Goal: Transaction & Acquisition: Purchase product/service

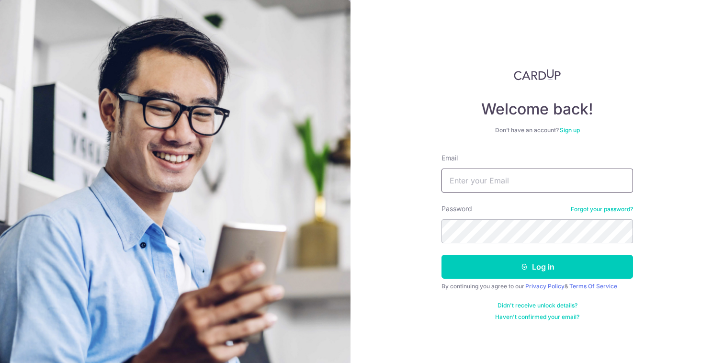
click at [487, 174] on input "Email" at bounding box center [538, 181] width 192 height 24
type input "j"
click at [515, 186] on input "Email" at bounding box center [538, 181] width 192 height 24
type input "johngohjx@gmail.com"
click at [442, 255] on button "Log in" at bounding box center [538, 267] width 192 height 24
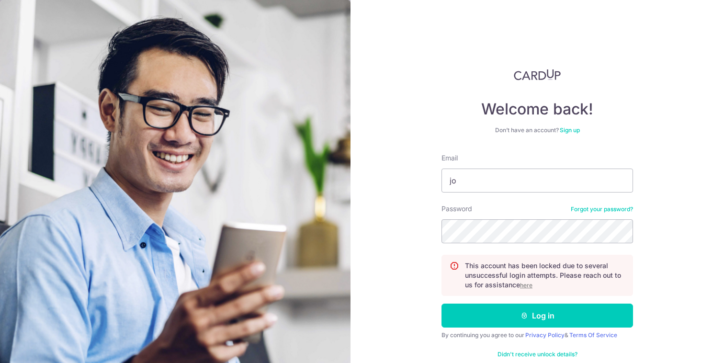
type input "j"
type input "[EMAIL_ADDRESS][DOMAIN_NAME]"
click at [442, 304] on button "Log in" at bounding box center [538, 316] width 192 height 24
click at [675, 248] on div "Welcome back! Don’t have an account? Sign up Email Password Forgot your passwor…" at bounding box center [538, 181] width 374 height 363
click at [589, 177] on input "Email" at bounding box center [538, 181] width 192 height 24
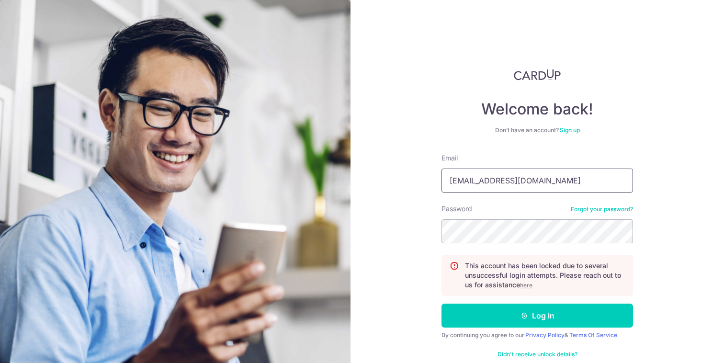
type input "johngohjx@gmail.com"
click at [442, 304] on button "Log in" at bounding box center [538, 316] width 192 height 24
click at [526, 286] on u "here" at bounding box center [526, 285] width 12 height 7
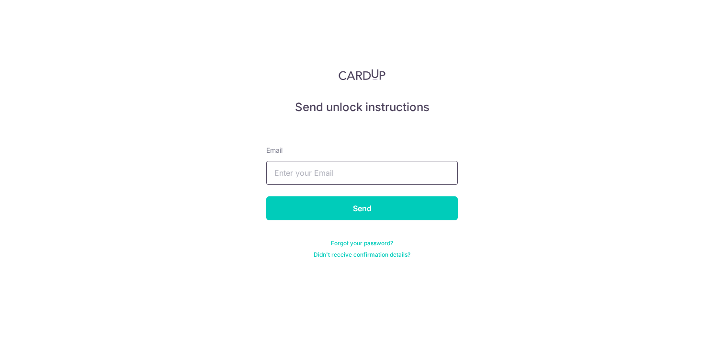
click at [330, 176] on input "text" at bounding box center [362, 173] width 192 height 24
type input "johngohjx@gmail.com"
click at [266, 196] on input "Send" at bounding box center [362, 208] width 192 height 24
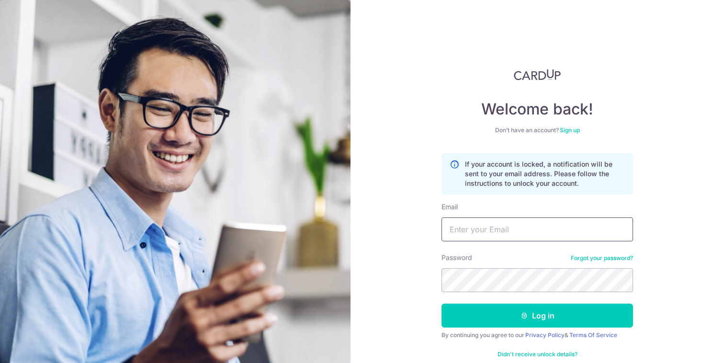
scroll to position [18, 0]
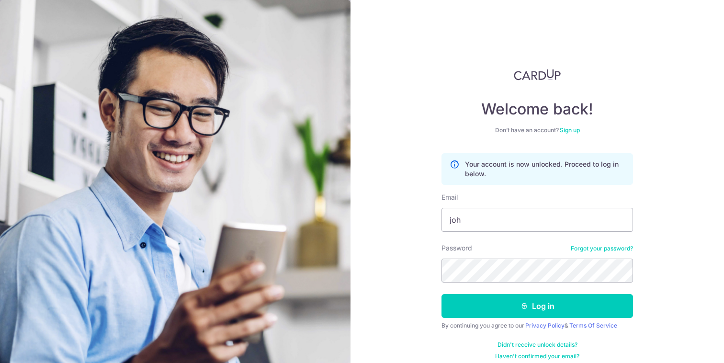
scroll to position [9, 0]
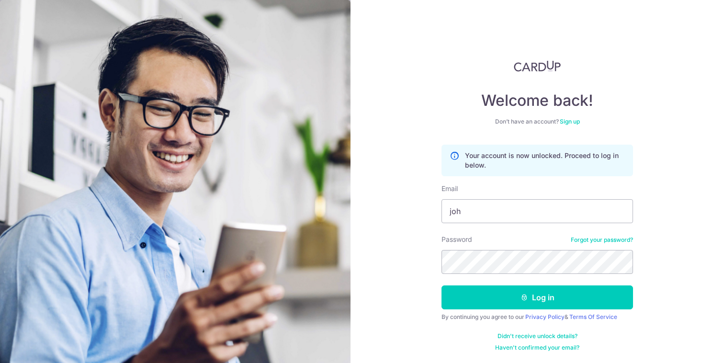
type input "joh"
click at [592, 242] on link "Forgot your password?" at bounding box center [602, 240] width 62 height 8
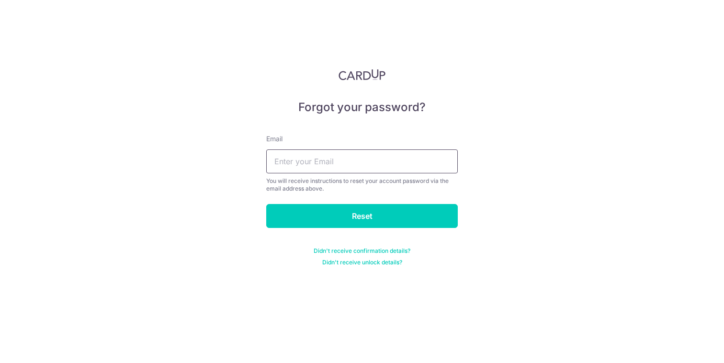
click at [383, 157] on input "text" at bounding box center [362, 161] width 192 height 24
type input "johngohjx@gmail.com"
click at [266, 204] on input "Reset" at bounding box center [362, 216] width 192 height 24
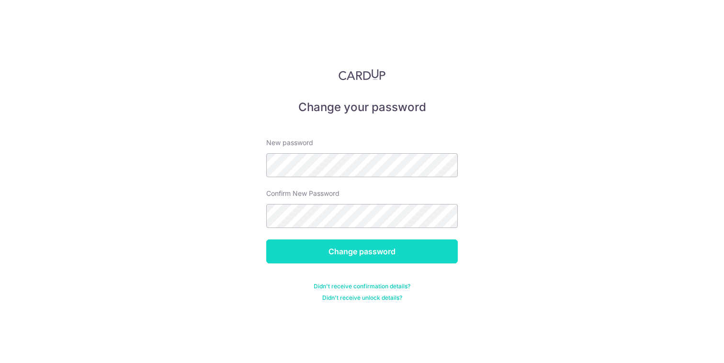
click at [352, 251] on input "Change password" at bounding box center [362, 252] width 192 height 24
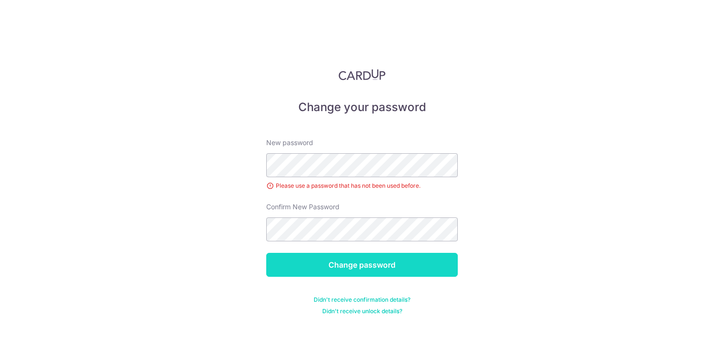
click at [374, 266] on input "Change password" at bounding box center [362, 265] width 192 height 24
click at [380, 265] on input "Change password" at bounding box center [362, 265] width 192 height 24
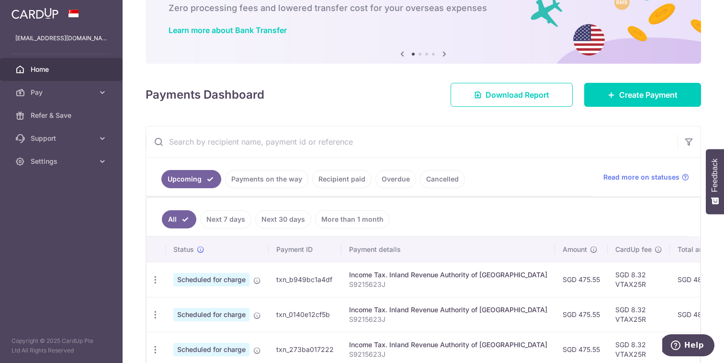
scroll to position [62, 0]
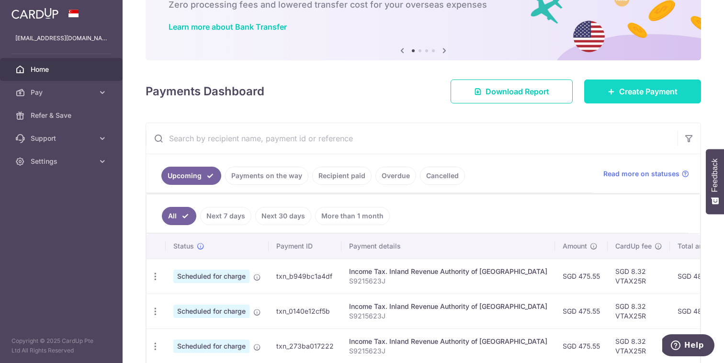
click at [604, 92] on link "Create Payment" at bounding box center [643, 92] width 117 height 24
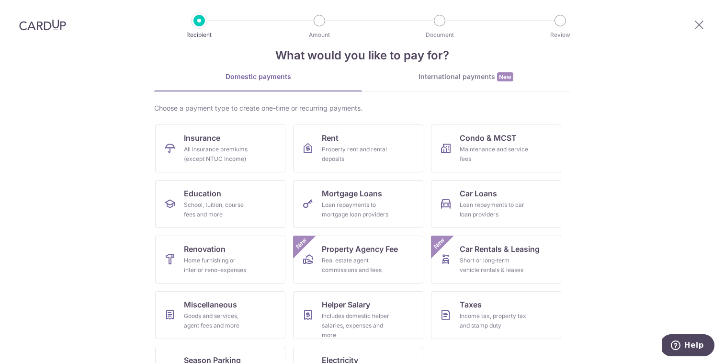
scroll to position [66, 0]
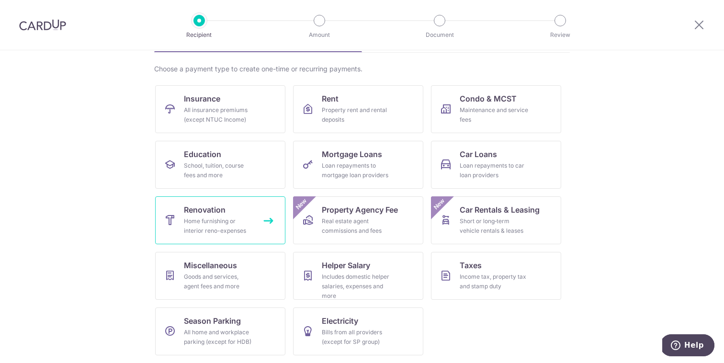
click at [210, 216] on link "Renovation Home furnishing or interior reno-expenses" at bounding box center [220, 220] width 130 height 48
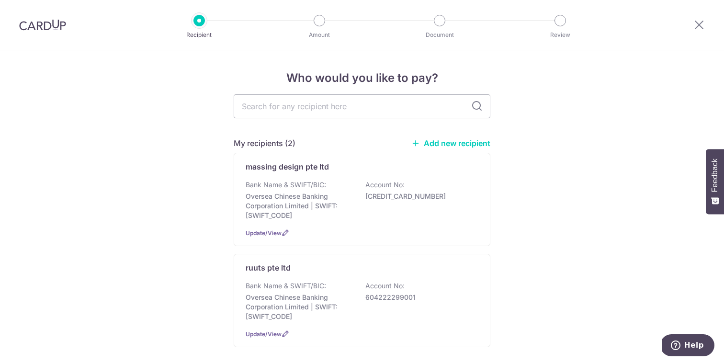
click at [463, 141] on link "Add new recipient" at bounding box center [451, 143] width 79 height 10
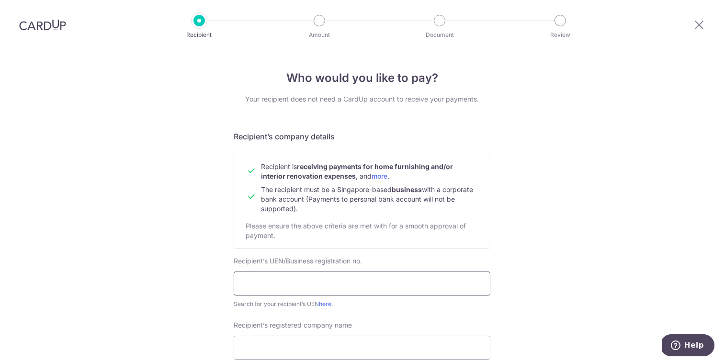
click at [345, 290] on input "text" at bounding box center [362, 284] width 257 height 24
type input "202202097Z"
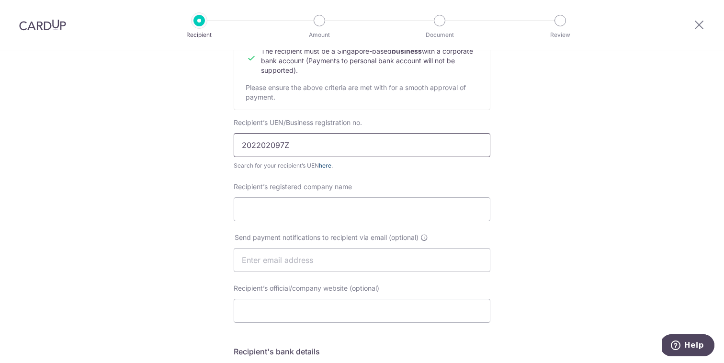
scroll to position [134, 0]
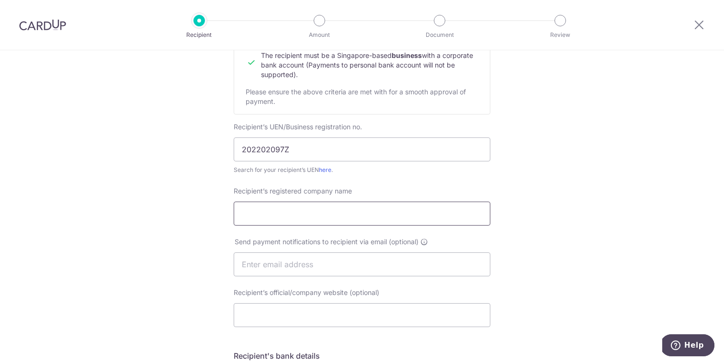
click at [269, 214] on input "Recipient’s registered company name" at bounding box center [362, 214] width 257 height 24
type input "Plunt company pte. ltd."
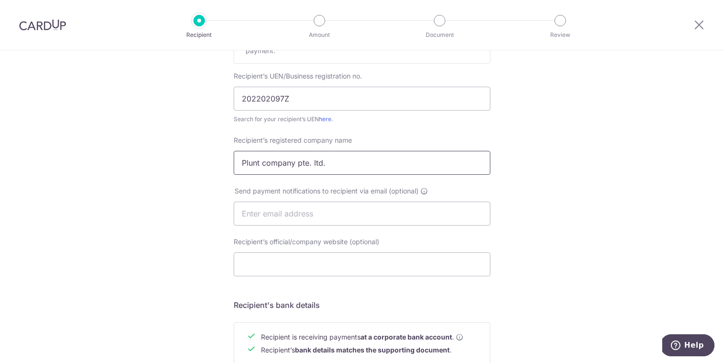
scroll to position [408, 0]
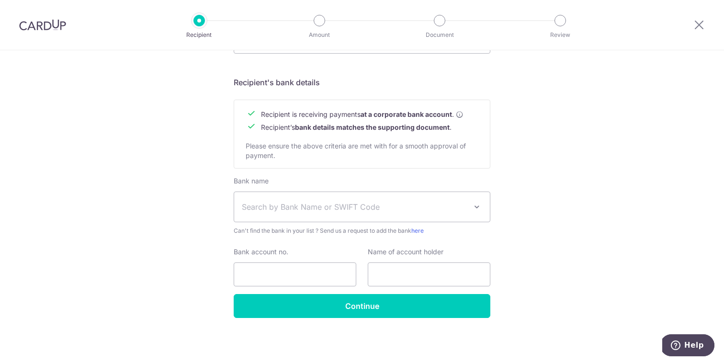
click at [295, 213] on span "Search by Bank Name or SWIFT Code" at bounding box center [362, 207] width 256 height 30
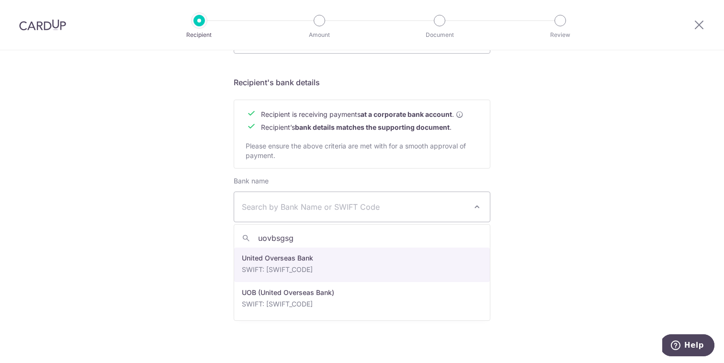
type input "uovbsgsg"
select select "23668"
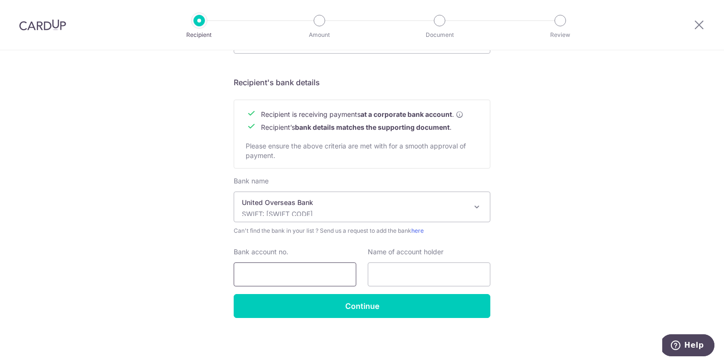
click at [288, 271] on input "Bank account no." at bounding box center [295, 275] width 123 height 24
type input "3103101334"
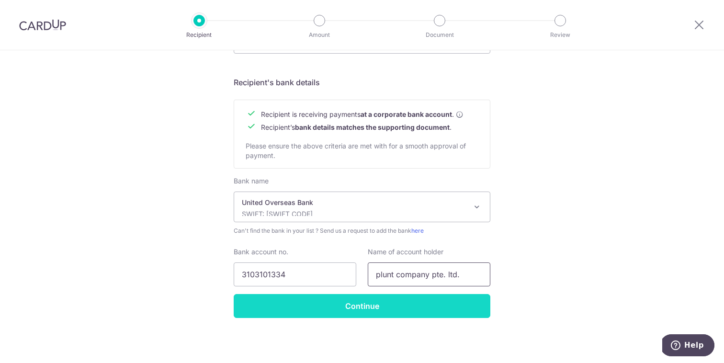
type input "plunt company pte. ltd."
click at [377, 304] on input "Continue" at bounding box center [362, 306] width 257 height 24
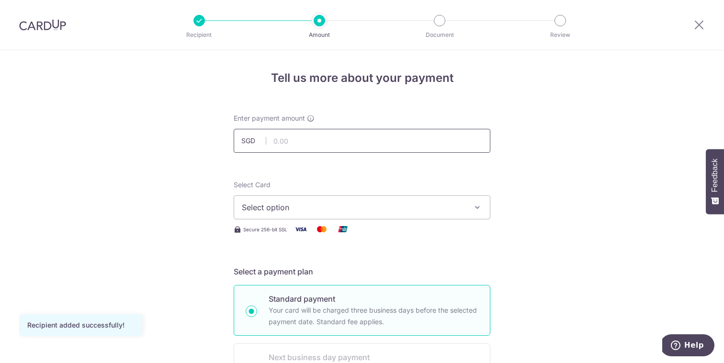
click at [303, 145] on input "text" at bounding box center [362, 141] width 257 height 24
type input "16,500.00"
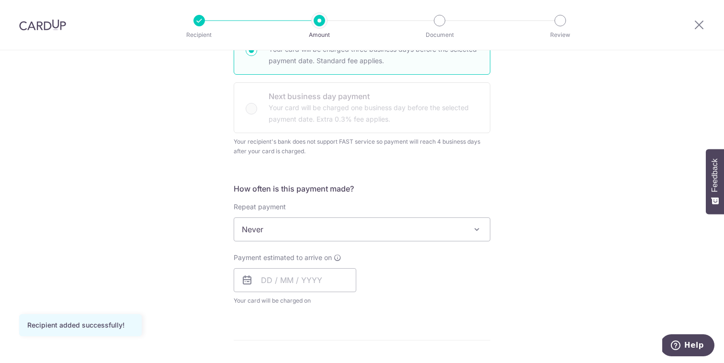
scroll to position [262, 0]
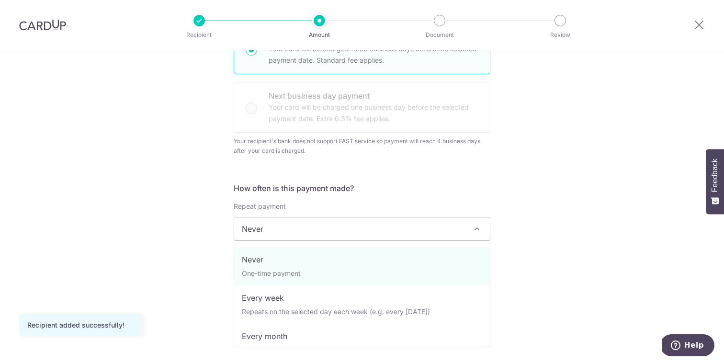
click at [412, 231] on span "Never" at bounding box center [362, 229] width 256 height 23
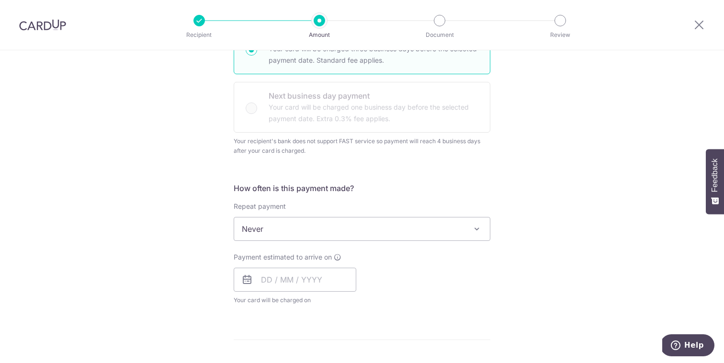
click at [482, 167] on form "Enter payment amount SGD 16,500.00 16500.00 Recipient added successfully! Selec…" at bounding box center [362, 275] width 257 height 846
click at [298, 282] on input "text" at bounding box center [295, 280] width 123 height 24
click at [353, 347] on link "5" at bounding box center [349, 347] width 15 height 15
type input "[DATE]"
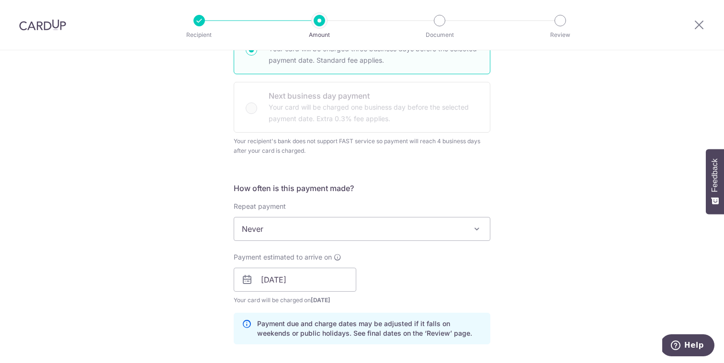
click at [468, 273] on div "Payment estimated to arrive on 05/09/2025 Prev Next Sep Oct Nov Dec 2025 2026 2…" at bounding box center [362, 278] width 268 height 53
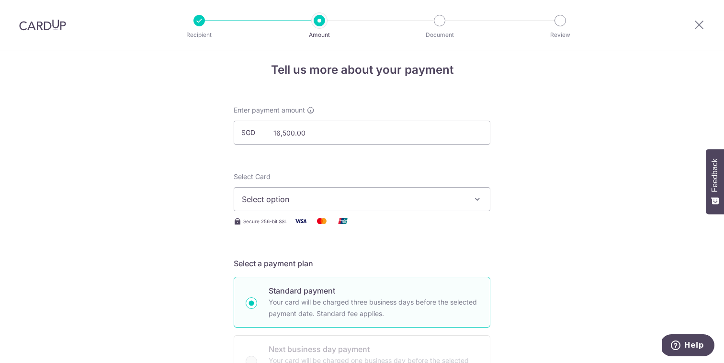
scroll to position [0, 0]
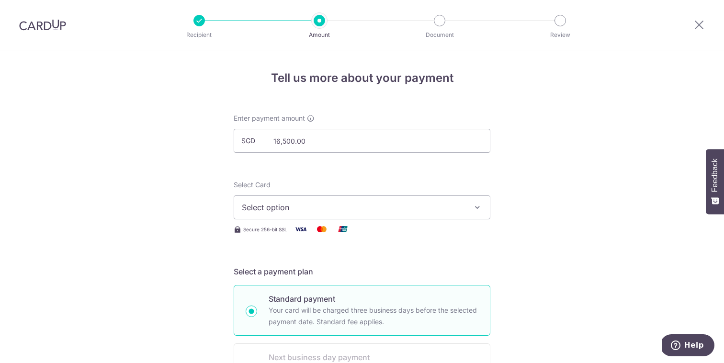
click at [413, 208] on span "Select option" at bounding box center [353, 207] width 223 height 11
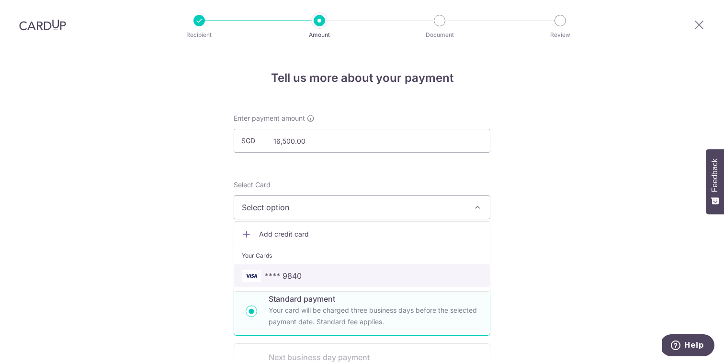
click at [359, 269] on link "**** 9840" at bounding box center [362, 275] width 256 height 23
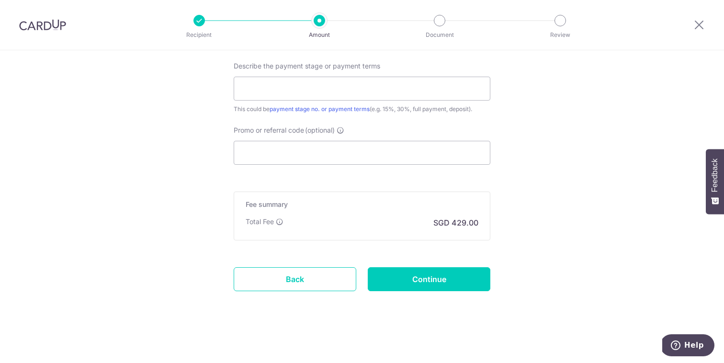
scroll to position [643, 0]
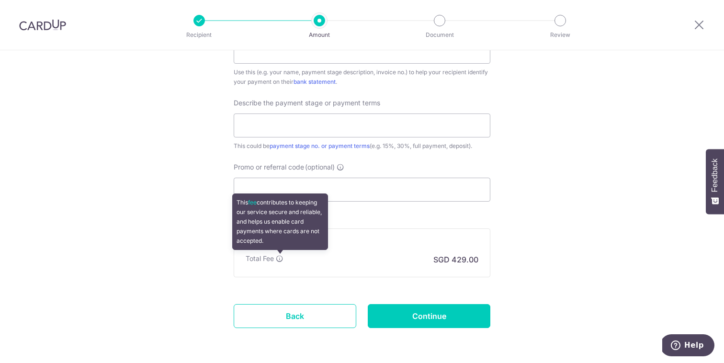
click at [279, 259] on icon at bounding box center [280, 259] width 8 height 8
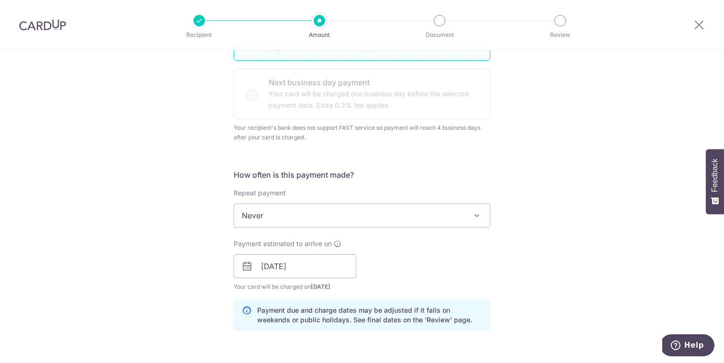
scroll to position [0, 0]
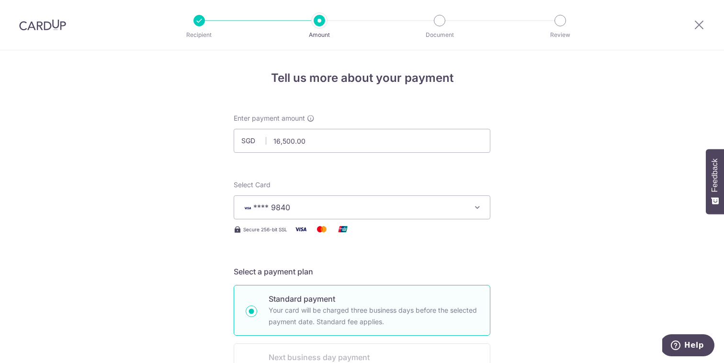
click at [302, 214] on button "**** 9840" at bounding box center [362, 207] width 257 height 24
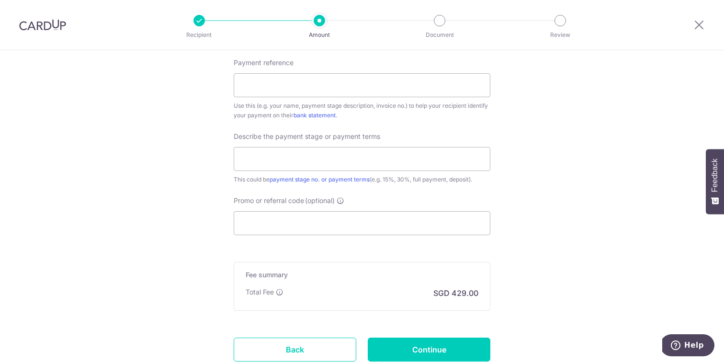
scroll to position [619, 0]
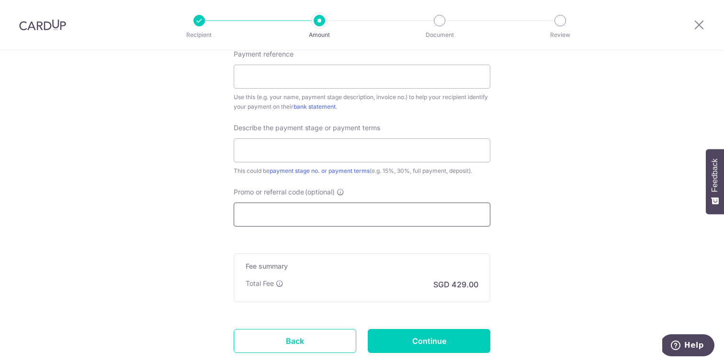
click at [276, 216] on input "Promo or referral code (optional)" at bounding box center [362, 215] width 257 height 24
paste input "Use code RENO25ONE"
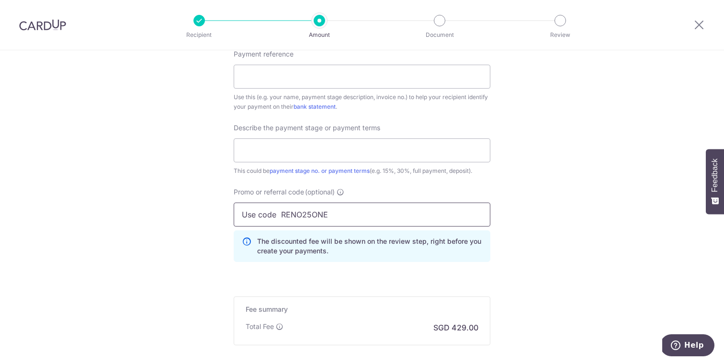
type input "Use code RENO25ONE"
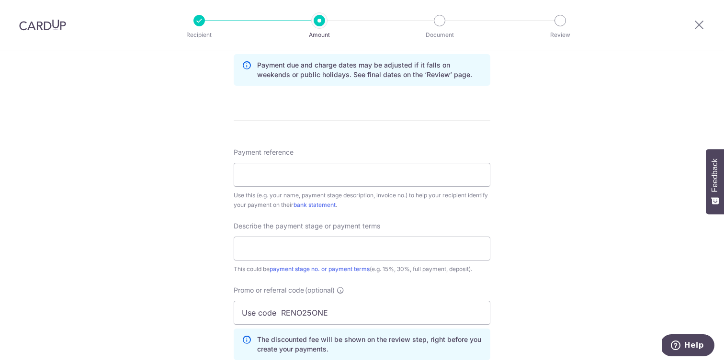
scroll to position [520, 0]
click at [318, 173] on input "Payment reference" at bounding box center [362, 175] width 257 height 24
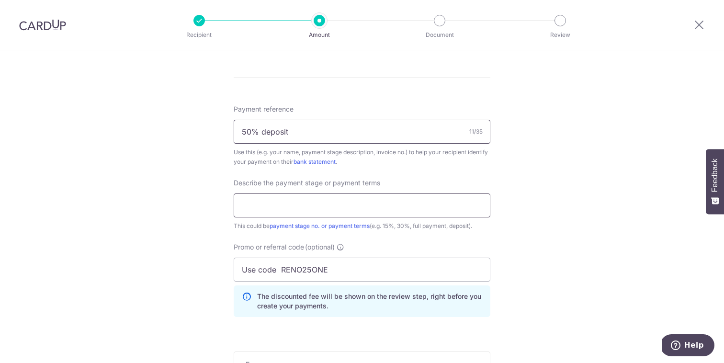
type input "50% deposit"
click at [369, 197] on input "text" at bounding box center [362, 206] width 257 height 24
type input "1st payment"
click at [285, 274] on input "Use code RENO25ONE" at bounding box center [362, 270] width 257 height 24
drag, startPoint x: 279, startPoint y: 273, endPoint x: 271, endPoint y: 273, distance: 8.6
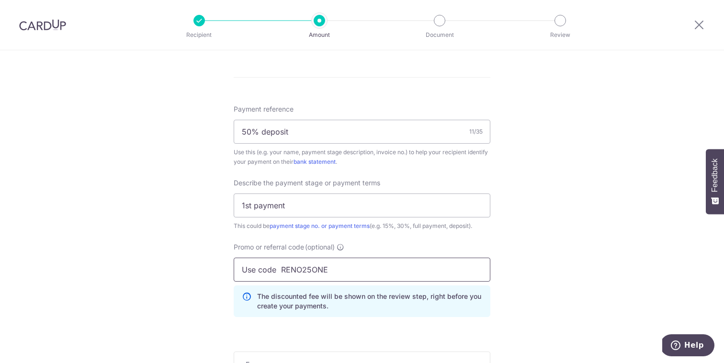
click at [271, 273] on input "Use code RENO25ONE" at bounding box center [362, 270] width 257 height 24
drag, startPoint x: 281, startPoint y: 274, endPoint x: 210, endPoint y: 265, distance: 71.4
click at [210, 265] on div "Tell us more about your payment Enter payment amount SGD 16,500.00 16500.00 Rec…" at bounding box center [362, 5] width 724 height 1036
type input "RENO25ONE"
click at [179, 275] on div "Tell us more about your payment Enter payment amount SGD 16,500.00 16500.00 Rec…" at bounding box center [362, 5] width 724 height 1036
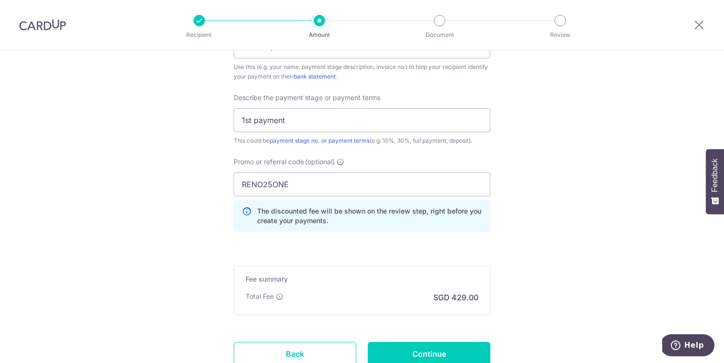
scroll to position [723, 0]
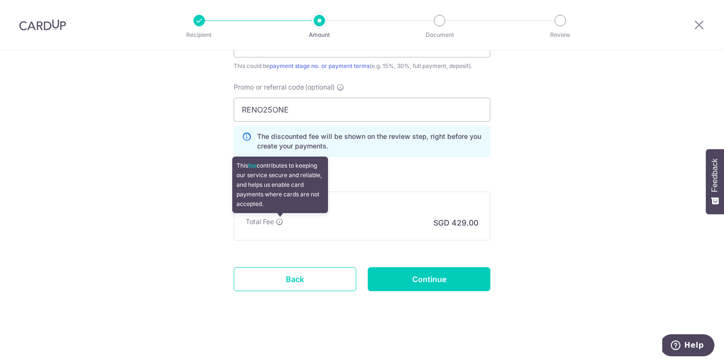
click at [277, 219] on icon at bounding box center [280, 222] width 8 height 8
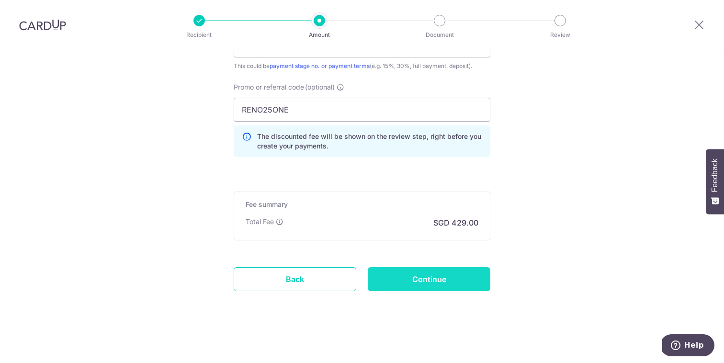
click at [430, 281] on input "Continue" at bounding box center [429, 279] width 123 height 24
type input "Create Schedule"
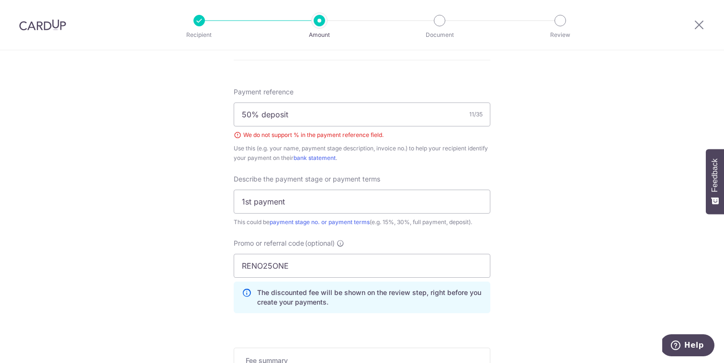
scroll to position [580, 0]
click at [258, 113] on input "50% deposit" at bounding box center [362, 115] width 257 height 24
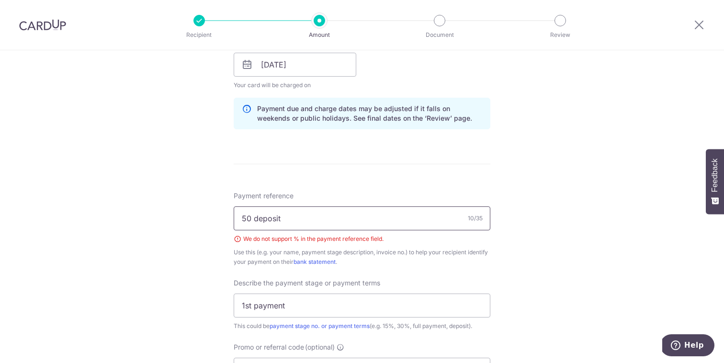
scroll to position [737, 0]
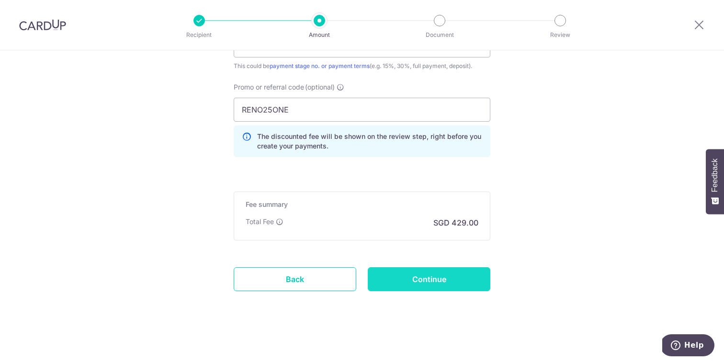
type input "50 deposit"
click at [436, 280] on input "Continue" at bounding box center [429, 279] width 123 height 24
type input "Create Schedule"
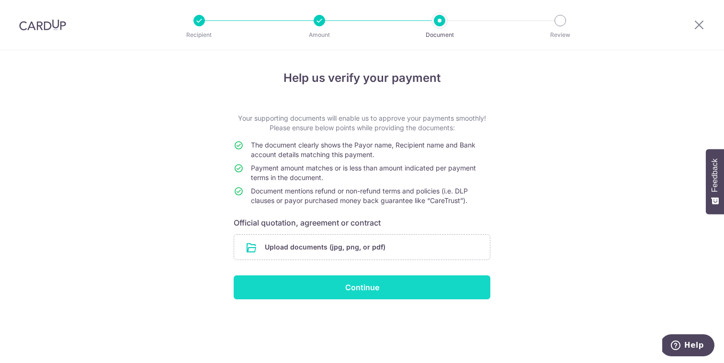
click at [333, 293] on input "Continue" at bounding box center [362, 287] width 257 height 24
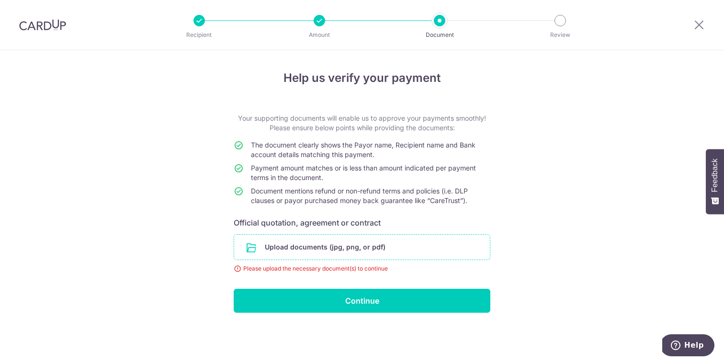
click at [305, 252] on input "file" at bounding box center [362, 247] width 256 height 25
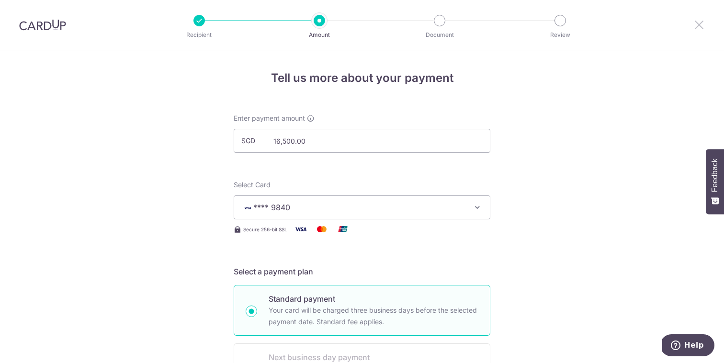
click at [700, 29] on icon at bounding box center [699, 25] width 11 height 12
